Goal: Information Seeking & Learning: Find specific fact

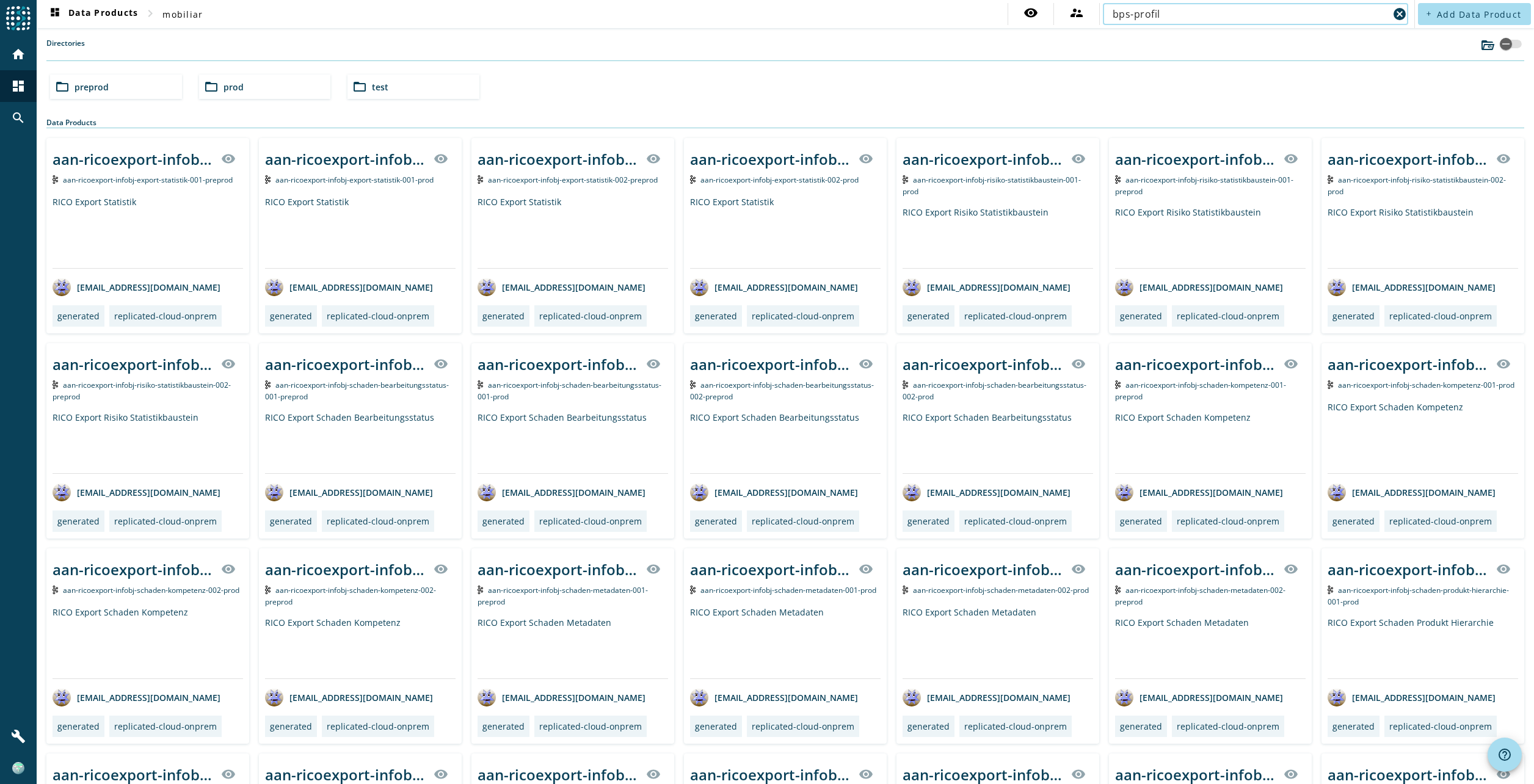
type input "bps-profil"
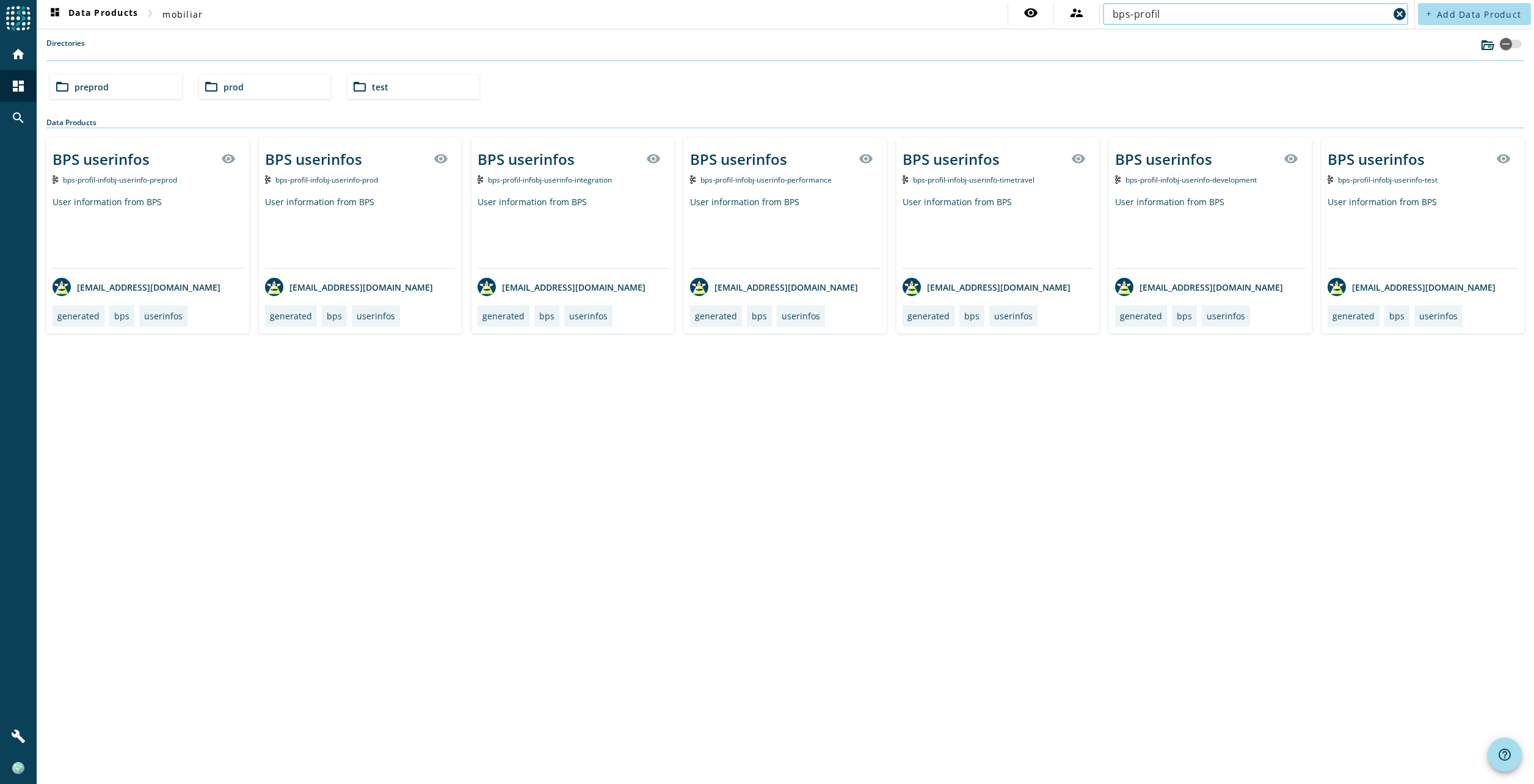
click at [322, 199] on div "User information from BPS" at bounding box center [360, 232] width 190 height 72
drag, startPoint x: 1168, startPoint y: 12, endPoint x: 1051, endPoint y: 4, distance: 117.3
click at [1051, 4] on div "visibility supervisor_account bps-profil cancel" at bounding box center [1209, 14] width 404 height 22
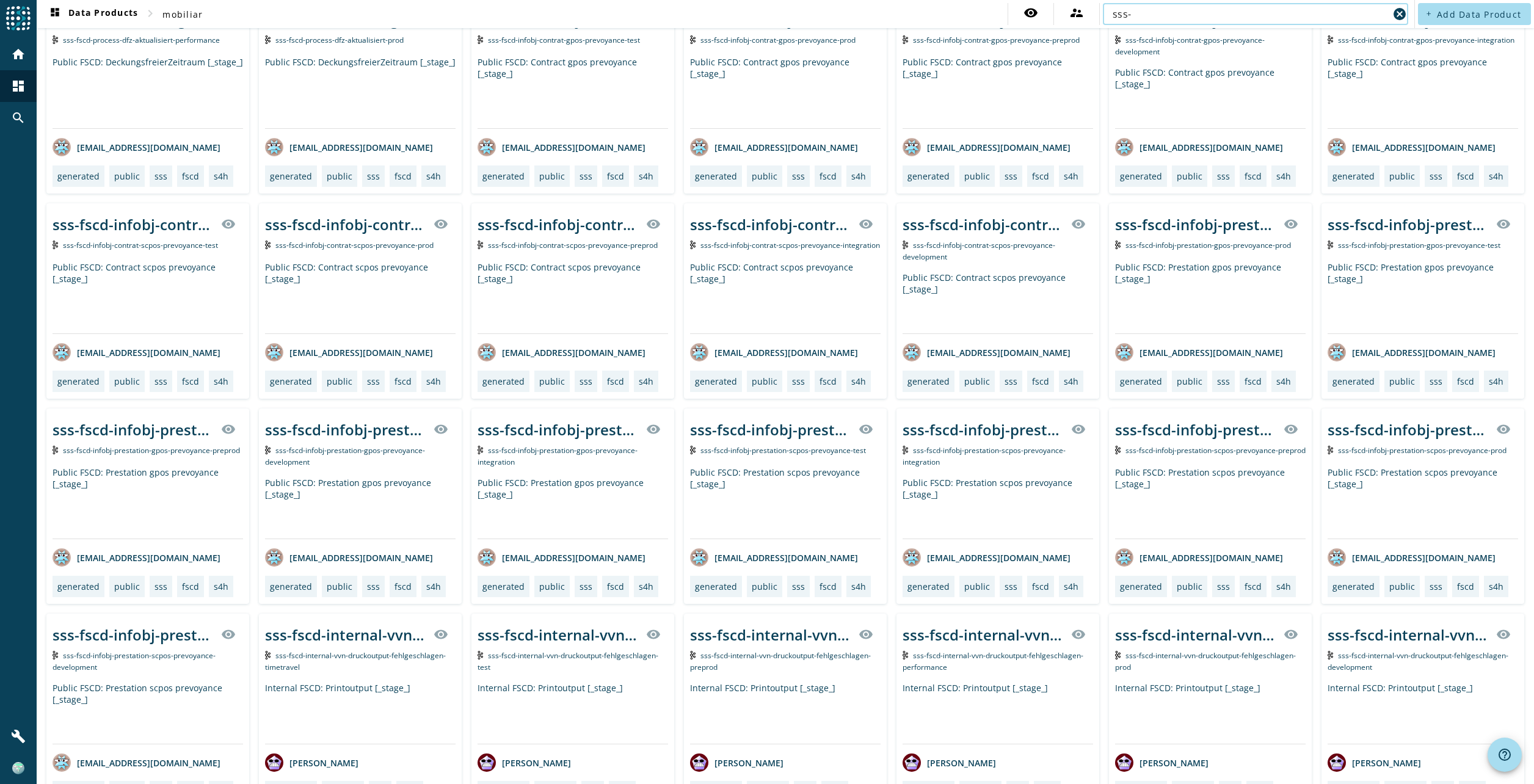
scroll to position [2416, 0]
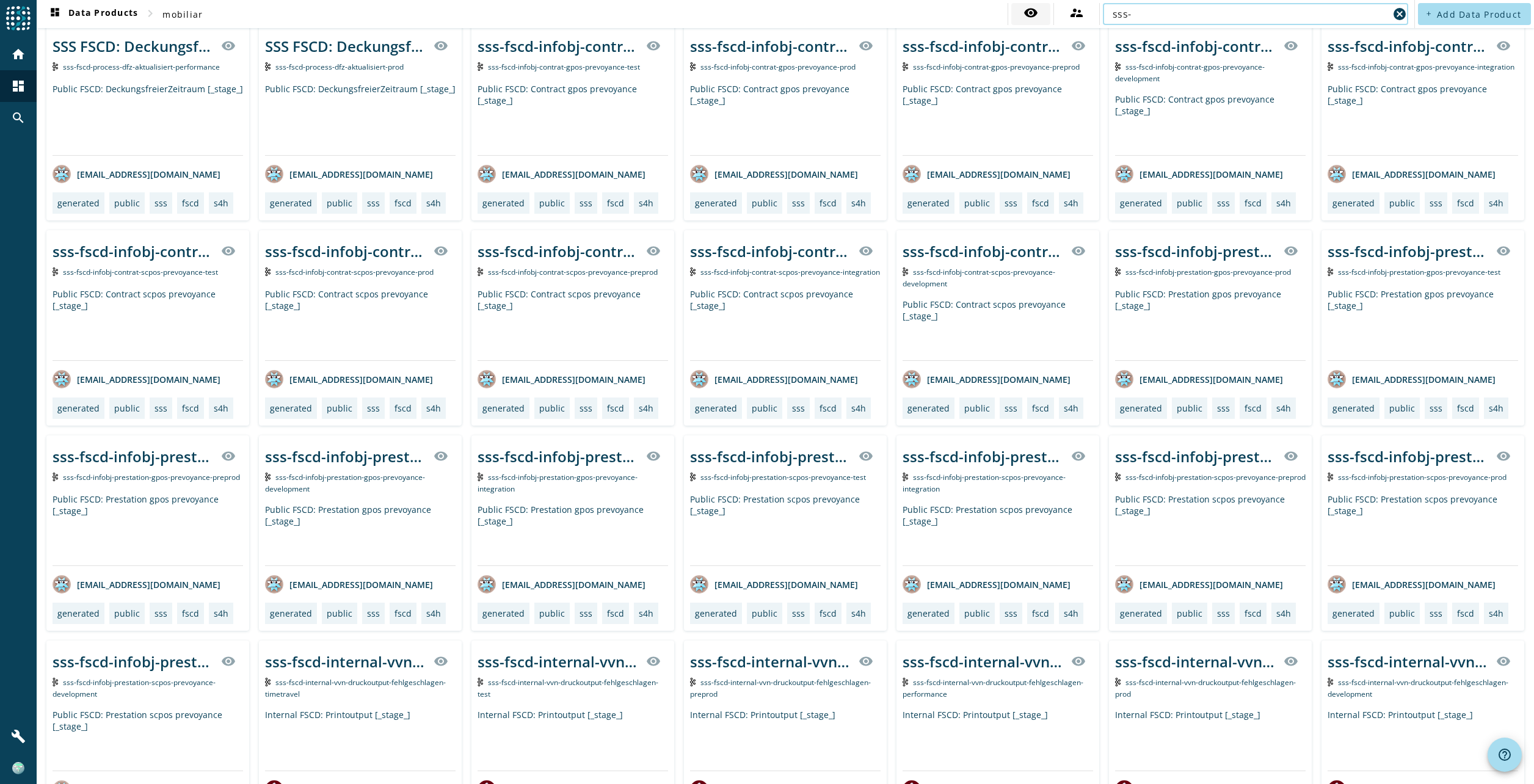
drag, startPoint x: 1143, startPoint y: 16, endPoint x: 1035, endPoint y: 4, distance: 108.7
click at [1035, 4] on div "visibility supervisor_account sss- cancel" at bounding box center [1209, 14] width 404 height 22
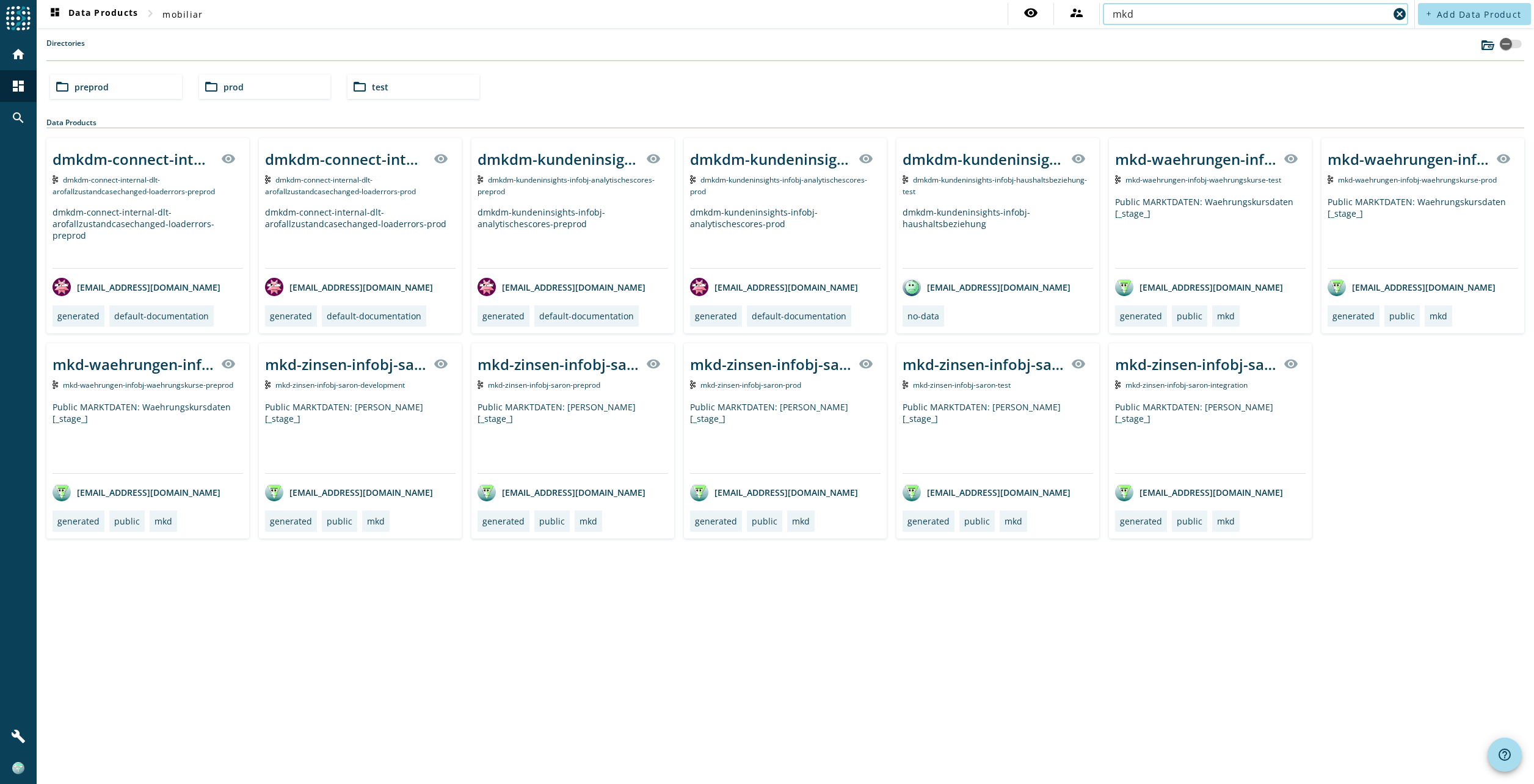
type input "mkd"
click at [1489, 226] on div "Public MARKTDATEN: Waehrungskursdaten [_stage_]" at bounding box center [1423, 232] width 190 height 72
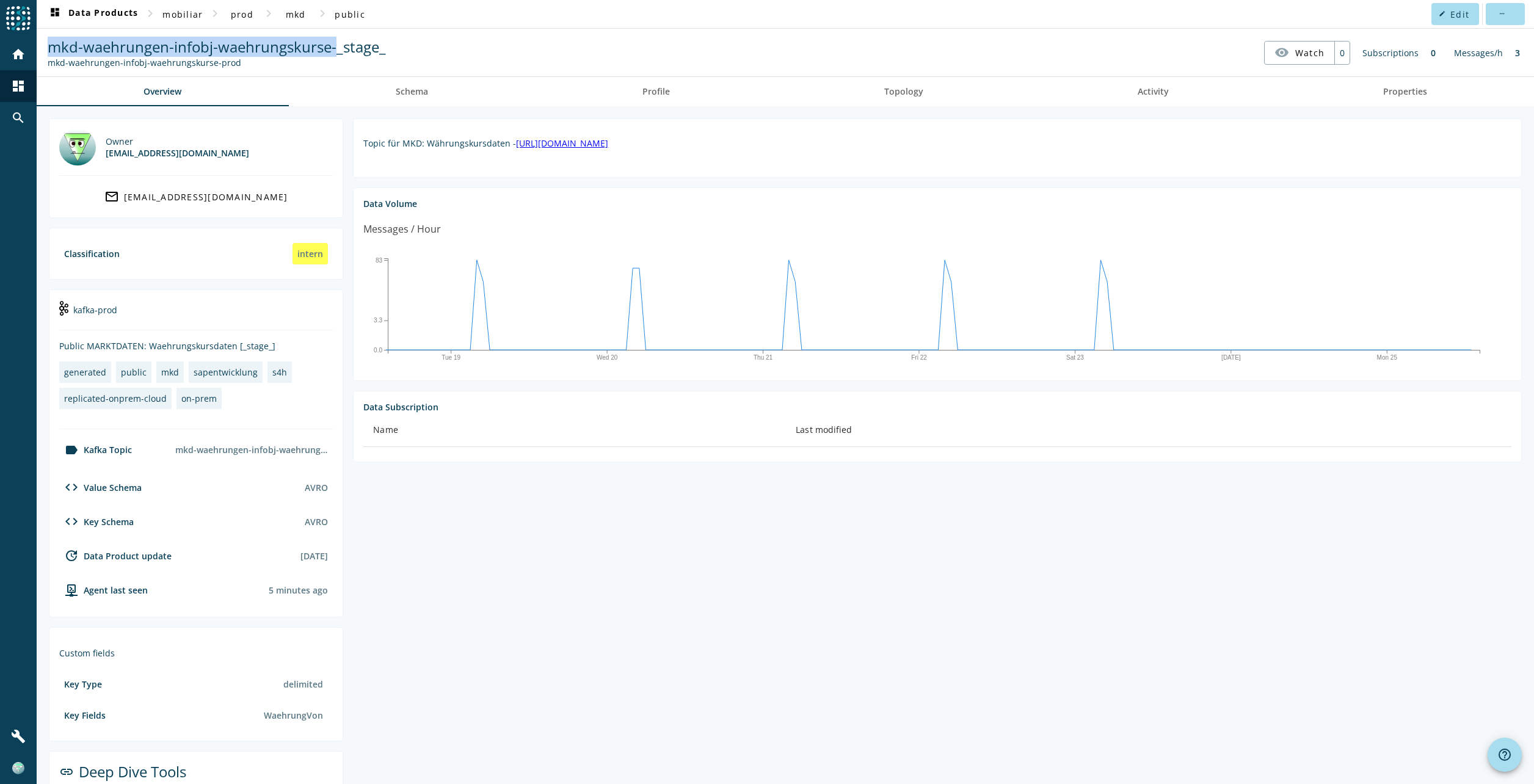
drag, startPoint x: 48, startPoint y: 47, endPoint x: 338, endPoint y: 42, distance: 290.0
click at [338, 42] on span "mkd-waehrungen-infobj-waehrungskurse-_stage_" at bounding box center [217, 47] width 338 height 20
copy span "mkd-waehrungen-infobj-waehrungskurse-"
